Goal: Navigation & Orientation: Go to known website

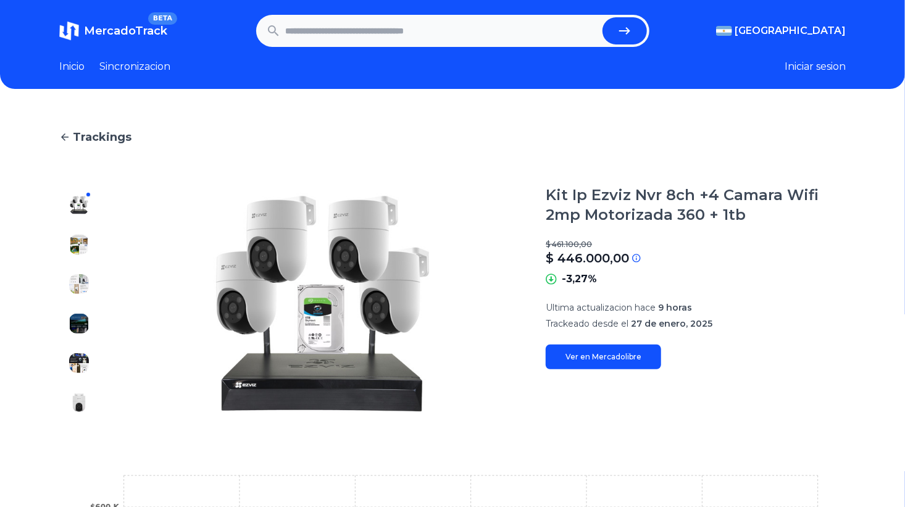
click at [160, 69] on link "Sincronizacion" at bounding box center [134, 66] width 71 height 15
click at [615, 361] on link "Ver en Mercadolibre" at bounding box center [602, 356] width 115 height 25
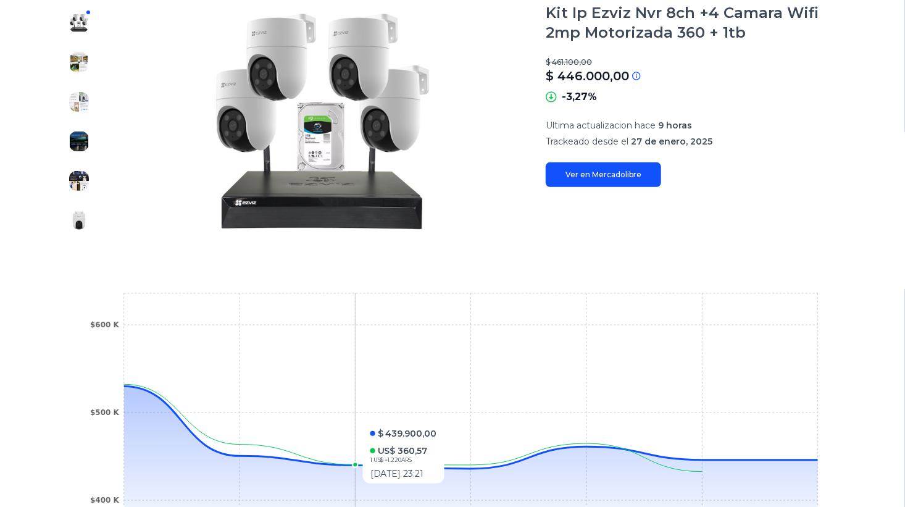
scroll to position [370, 0]
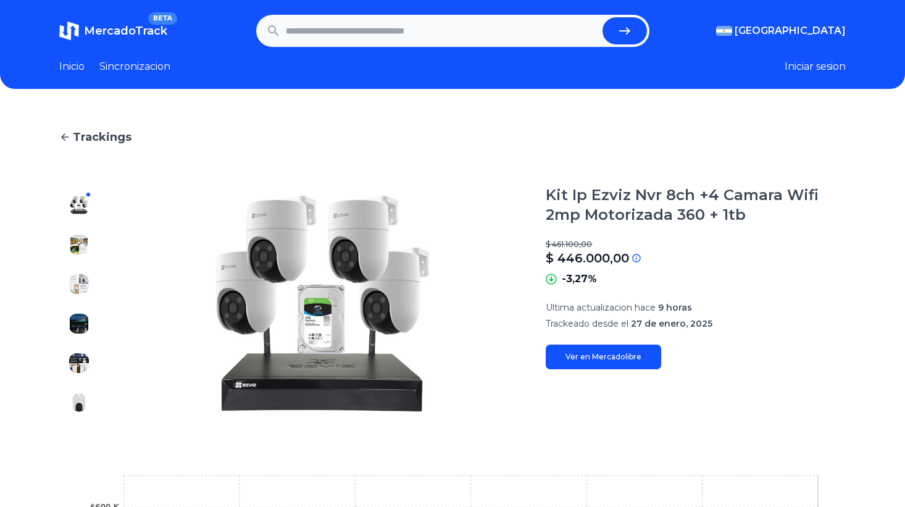
scroll to position [308, 0]
